Goal: Check status: Check status

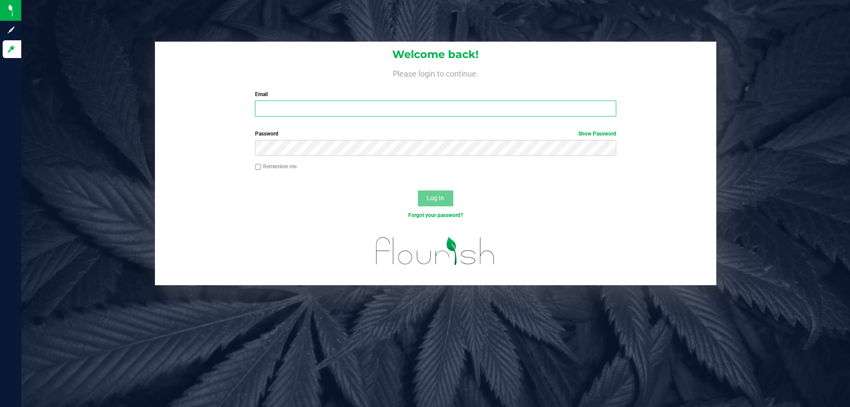
click at [359, 109] on input "Email" at bounding box center [435, 108] width 361 height 16
type input "[EMAIL_ADDRESS][DOMAIN_NAME]"
click at [418, 190] on button "Log In" at bounding box center [435, 198] width 35 height 16
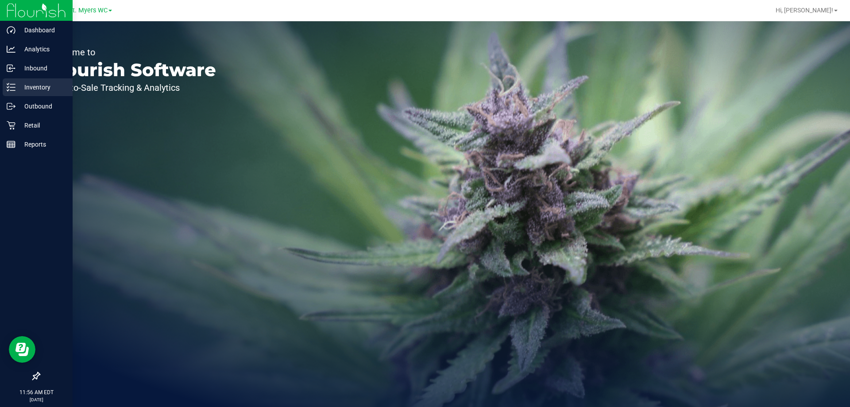
click at [30, 81] on div "Inventory" at bounding box center [38, 87] width 70 height 18
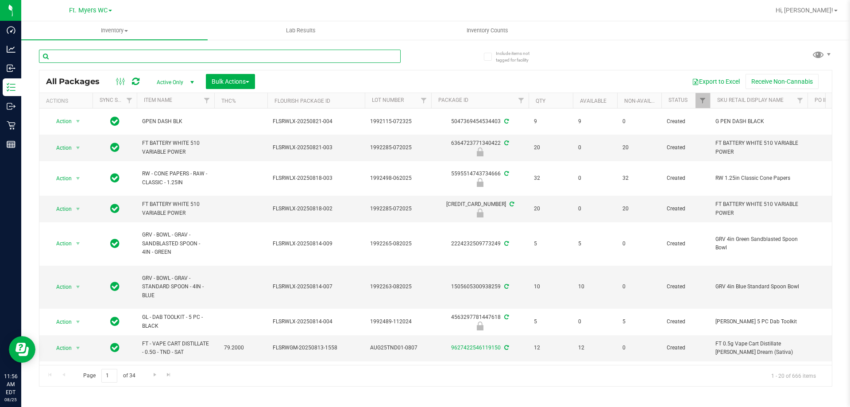
click at [96, 59] on input "text" at bounding box center [219, 56] width 361 height 13
type input "pla"
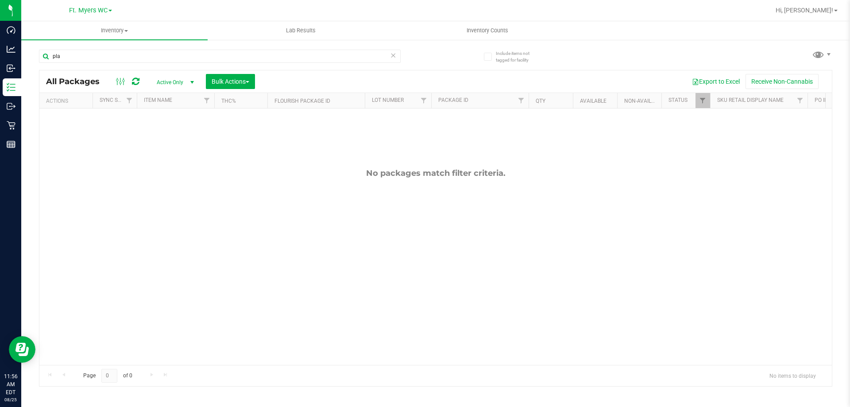
click at [164, 145] on div "No packages match filter criteria." at bounding box center [435, 266] width 792 height 316
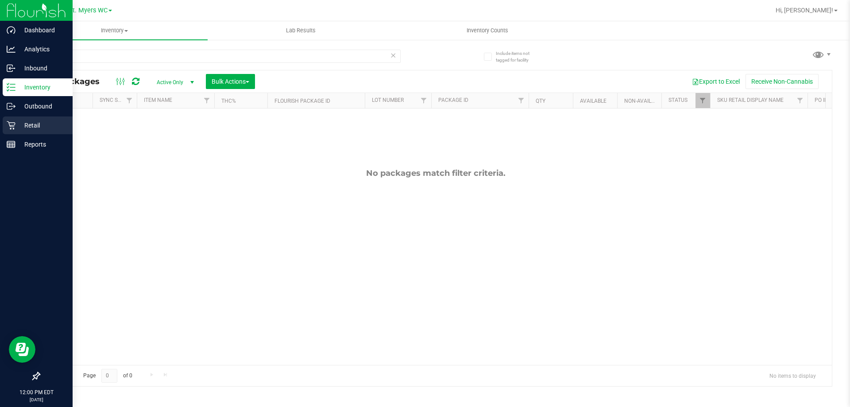
click at [35, 125] on p "Retail" at bounding box center [41, 125] width 53 height 11
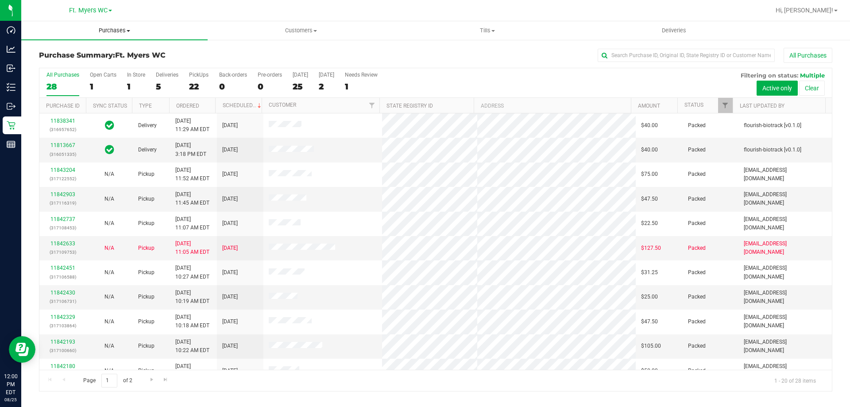
click at [118, 30] on span "Purchases" at bounding box center [114, 31] width 186 height 8
click at [64, 63] on span "Fulfillment" at bounding box center [48, 64] width 55 height 8
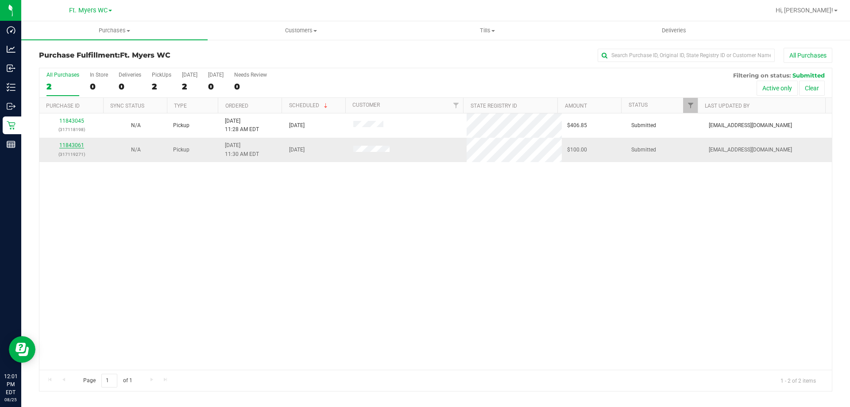
click at [69, 146] on link "11843061" at bounding box center [71, 145] width 25 height 6
